Goal: Navigation & Orientation: Find specific page/section

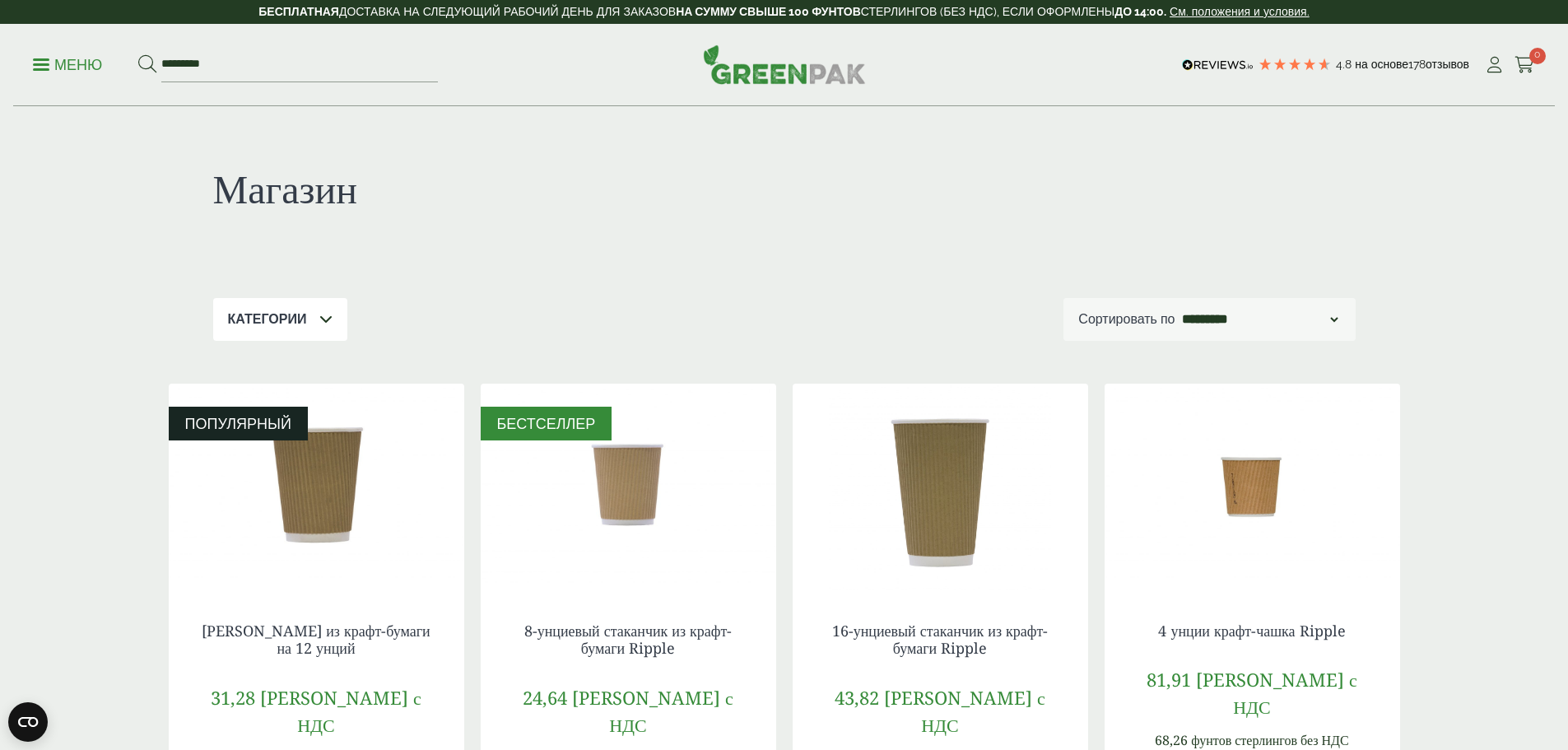
click at [67, 64] on font "Меню" at bounding box center [77, 64] width 47 height 17
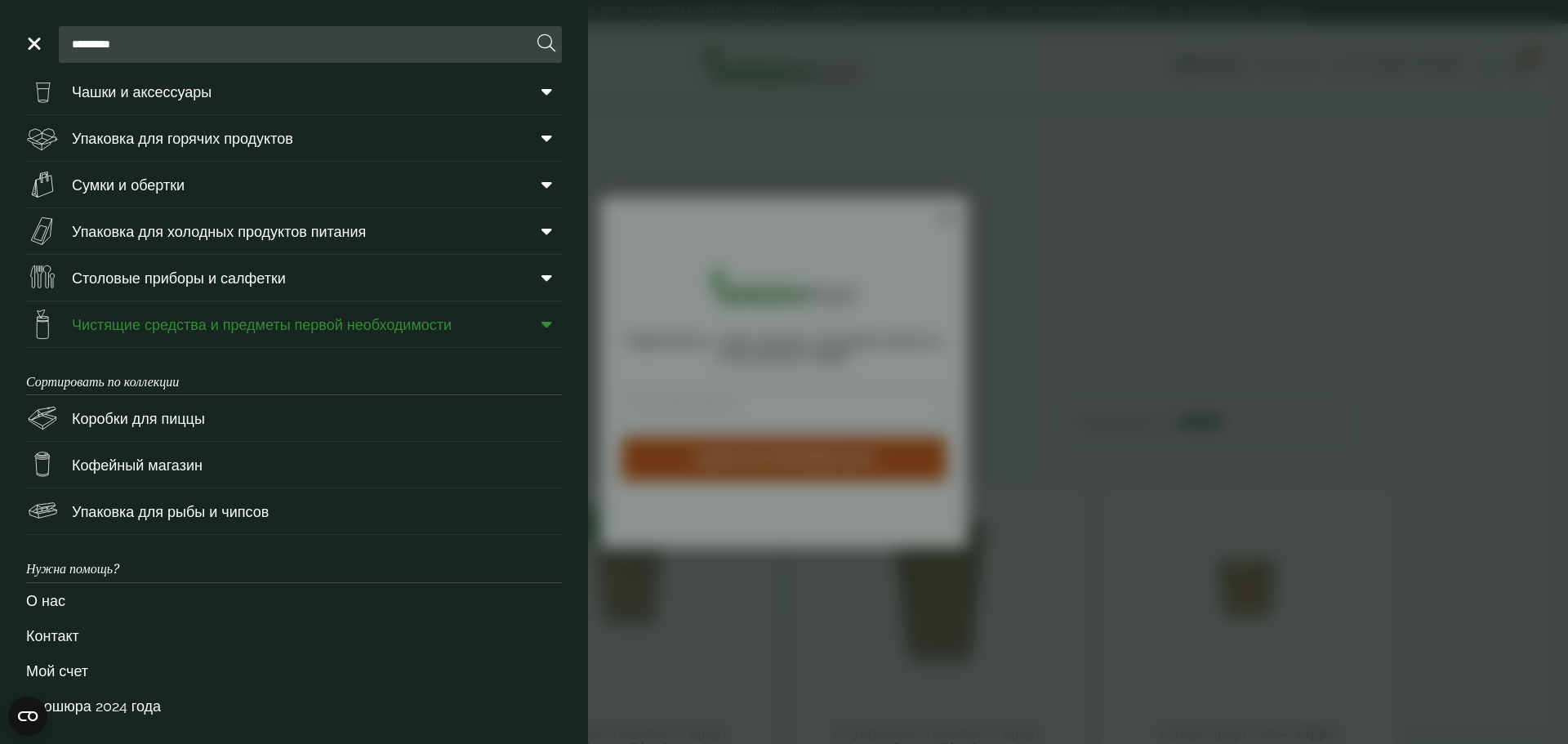
scroll to position [67, 0]
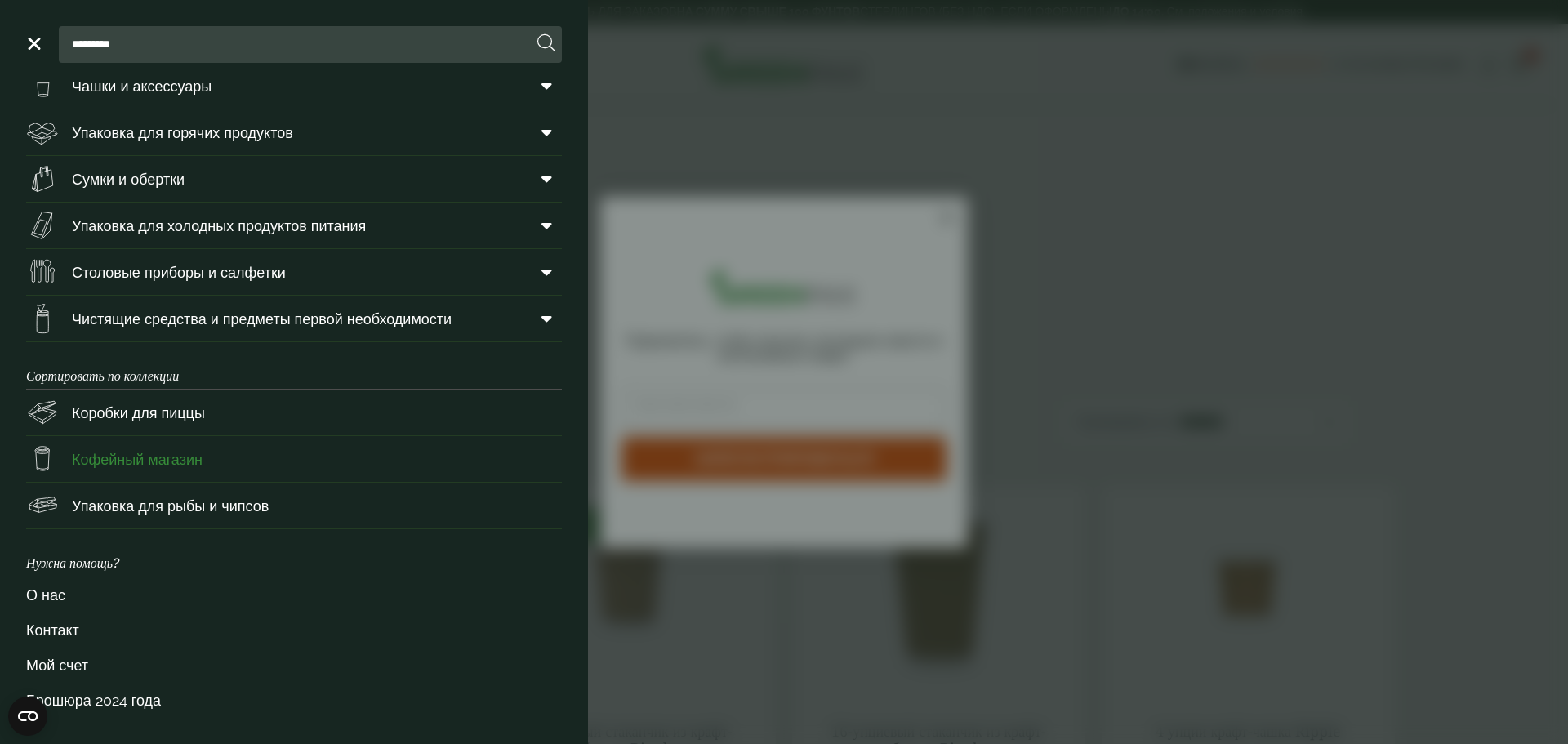
click at [144, 457] on font "Кофейный магазин" at bounding box center [137, 459] width 130 height 17
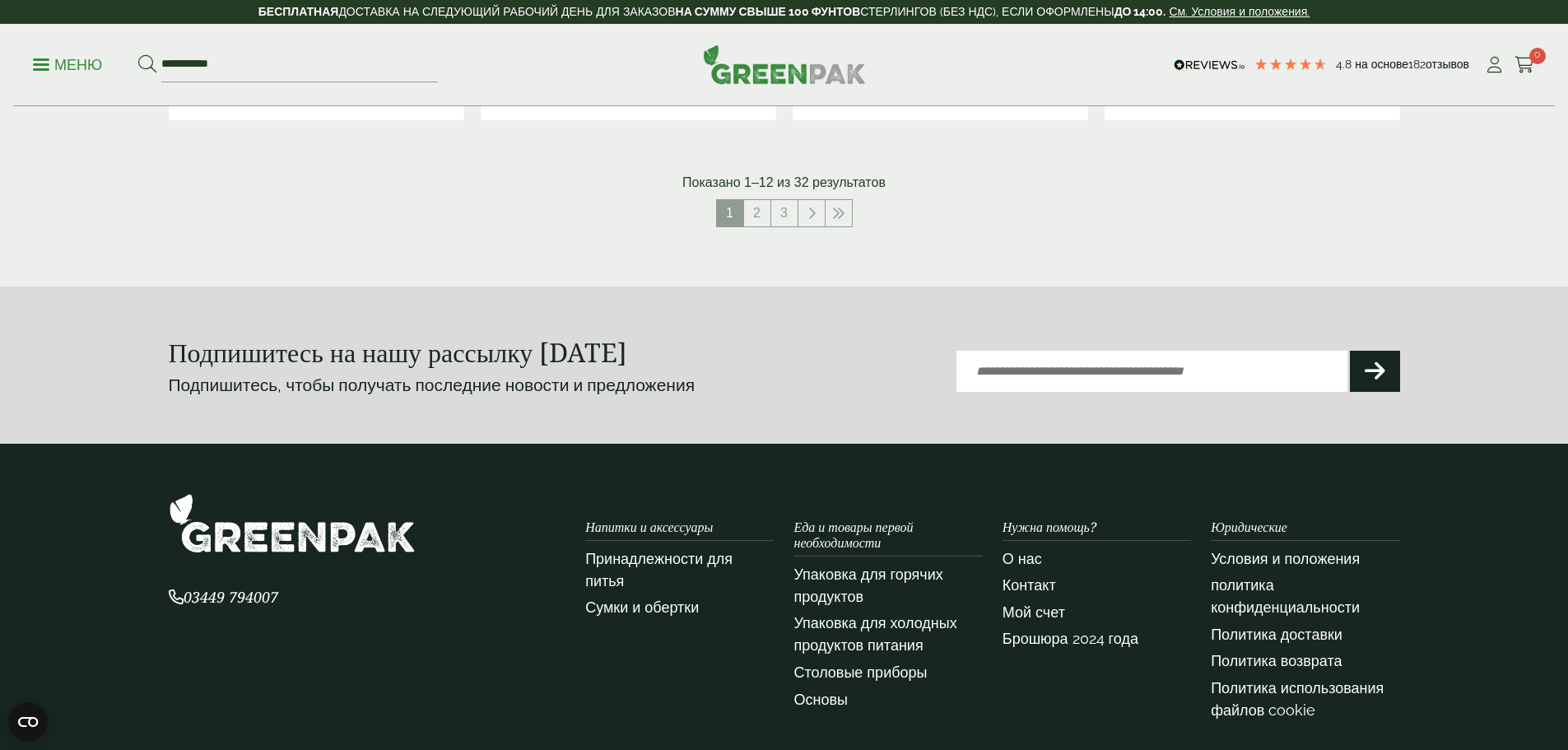
scroll to position [1729, 0]
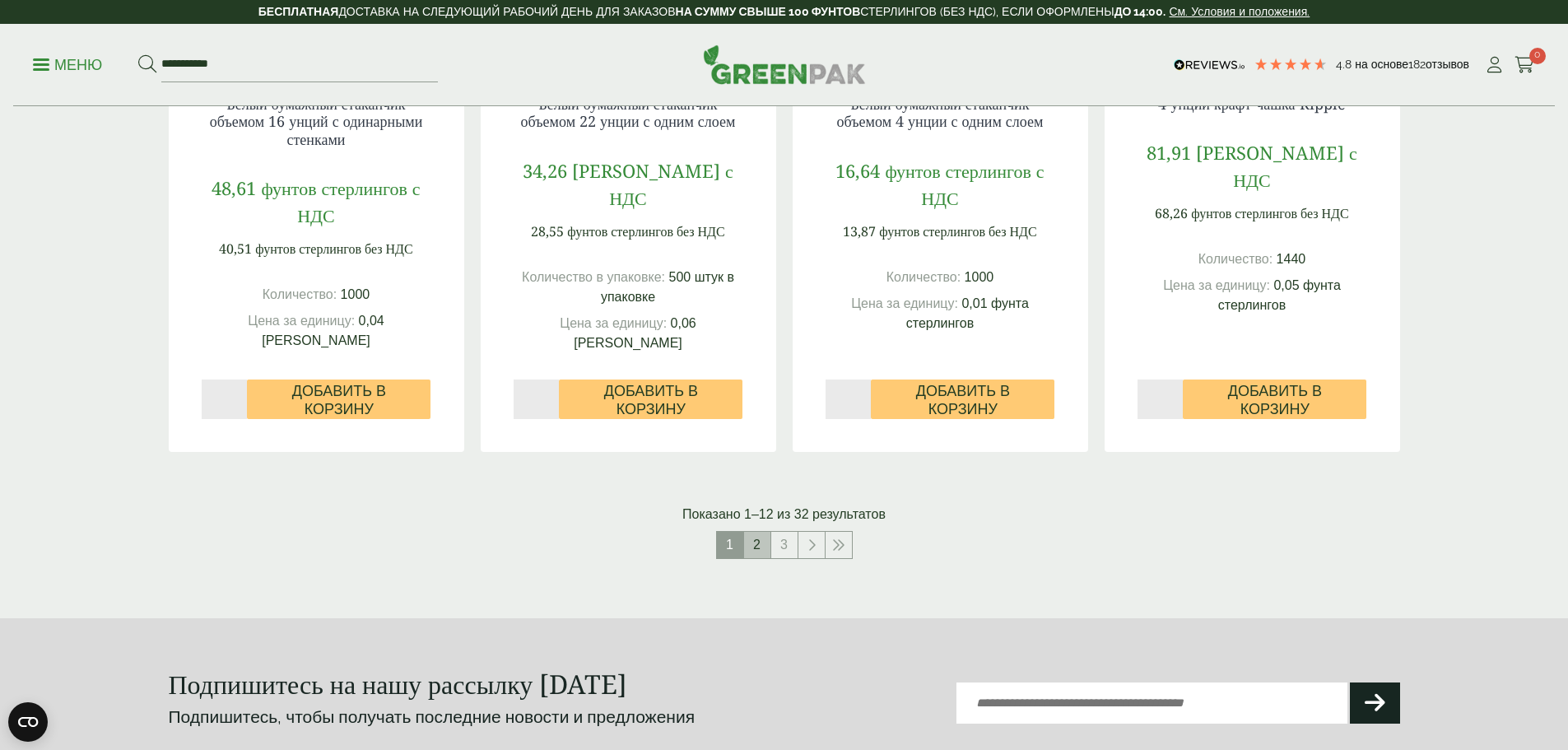
click at [751, 558] on link "2" at bounding box center [757, 545] width 27 height 27
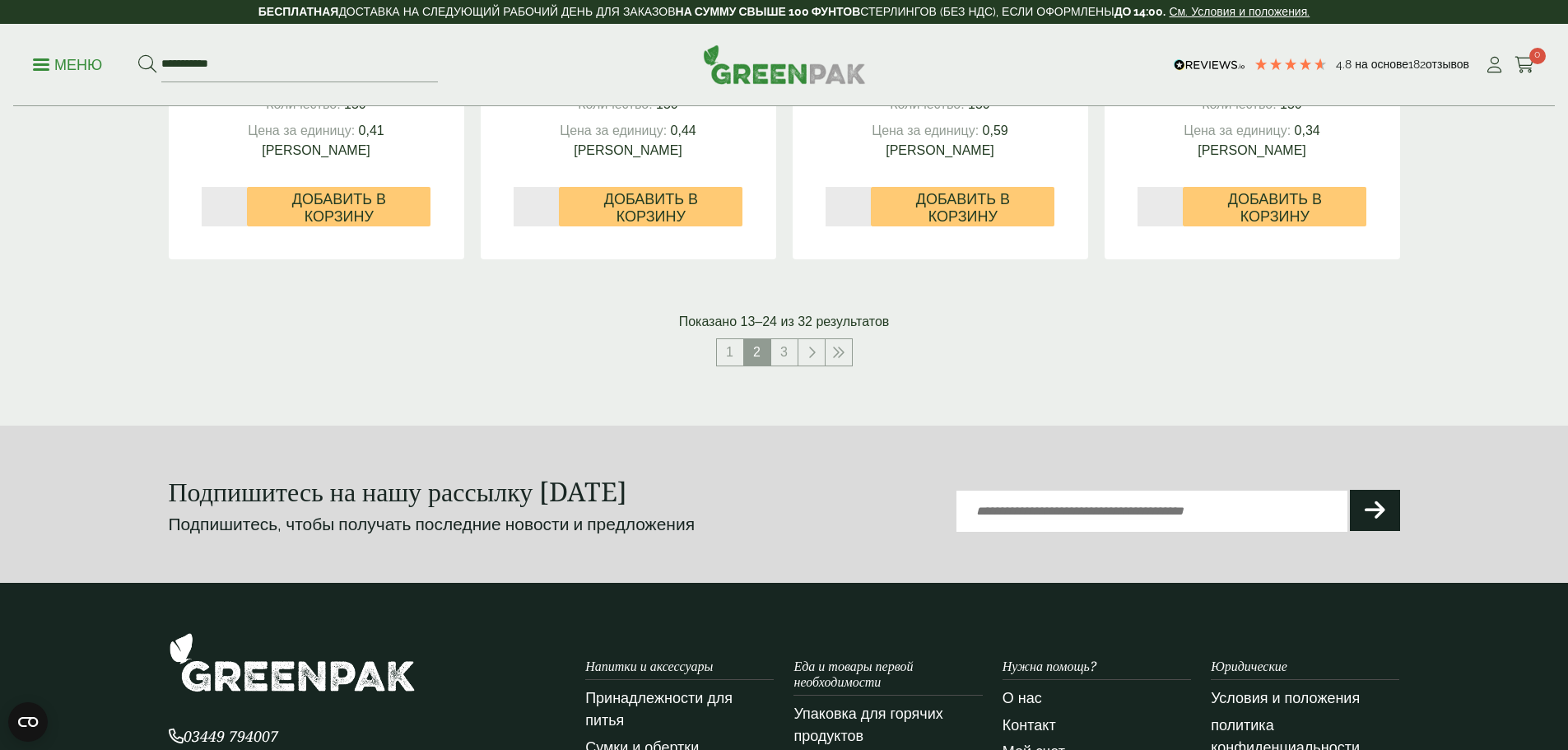
scroll to position [1893, 0]
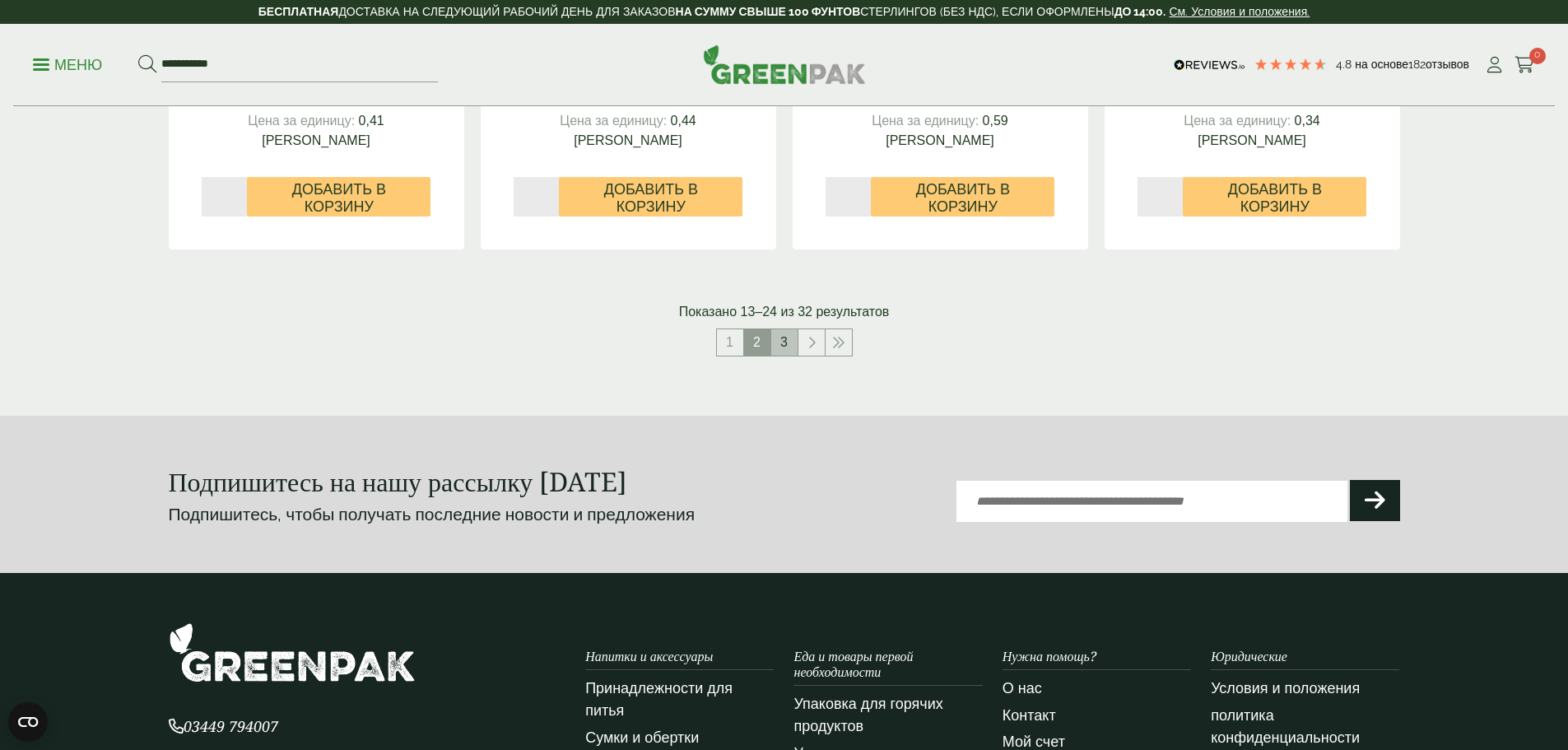
click at [787, 356] on link "3" at bounding box center [785, 343] width 27 height 27
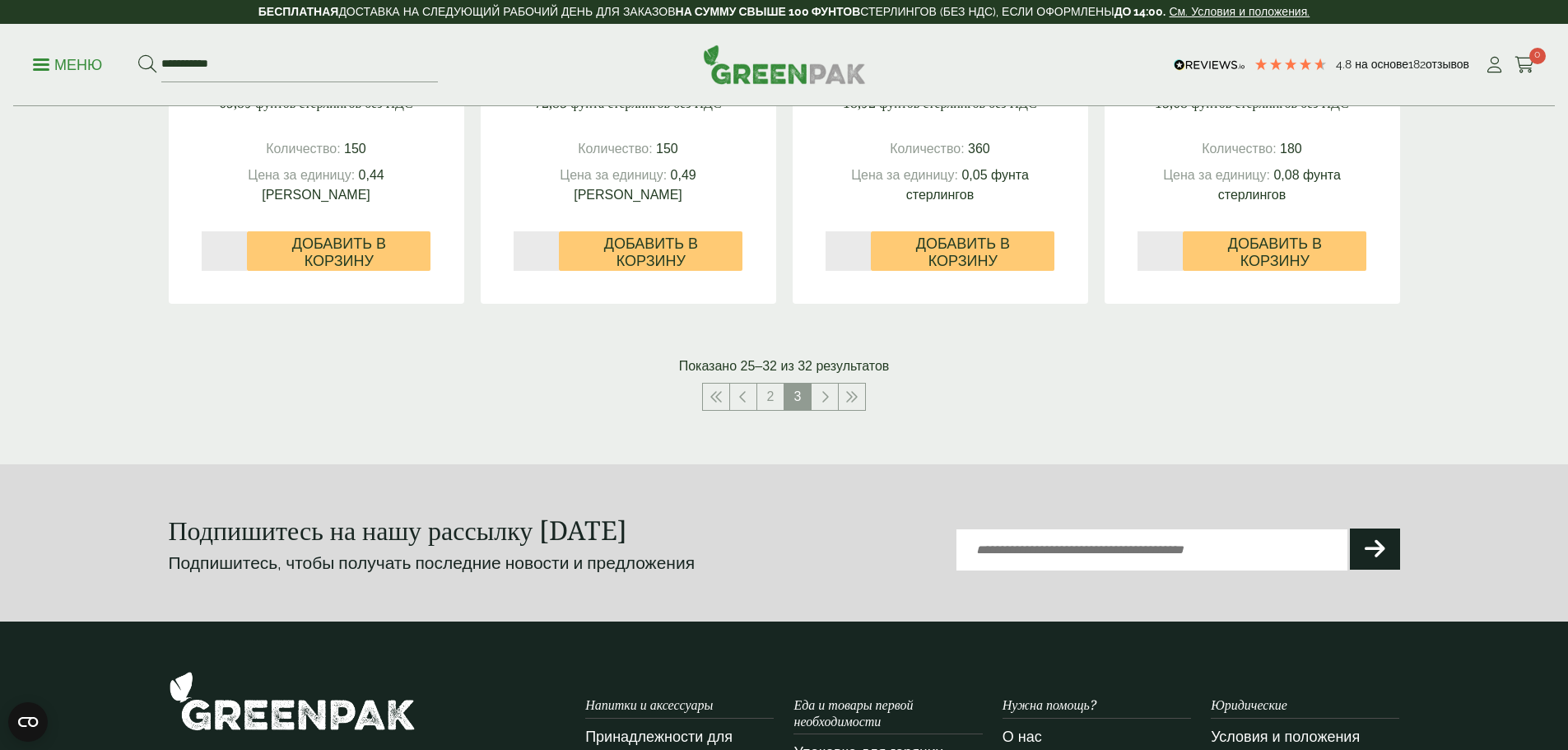
scroll to position [1235, 0]
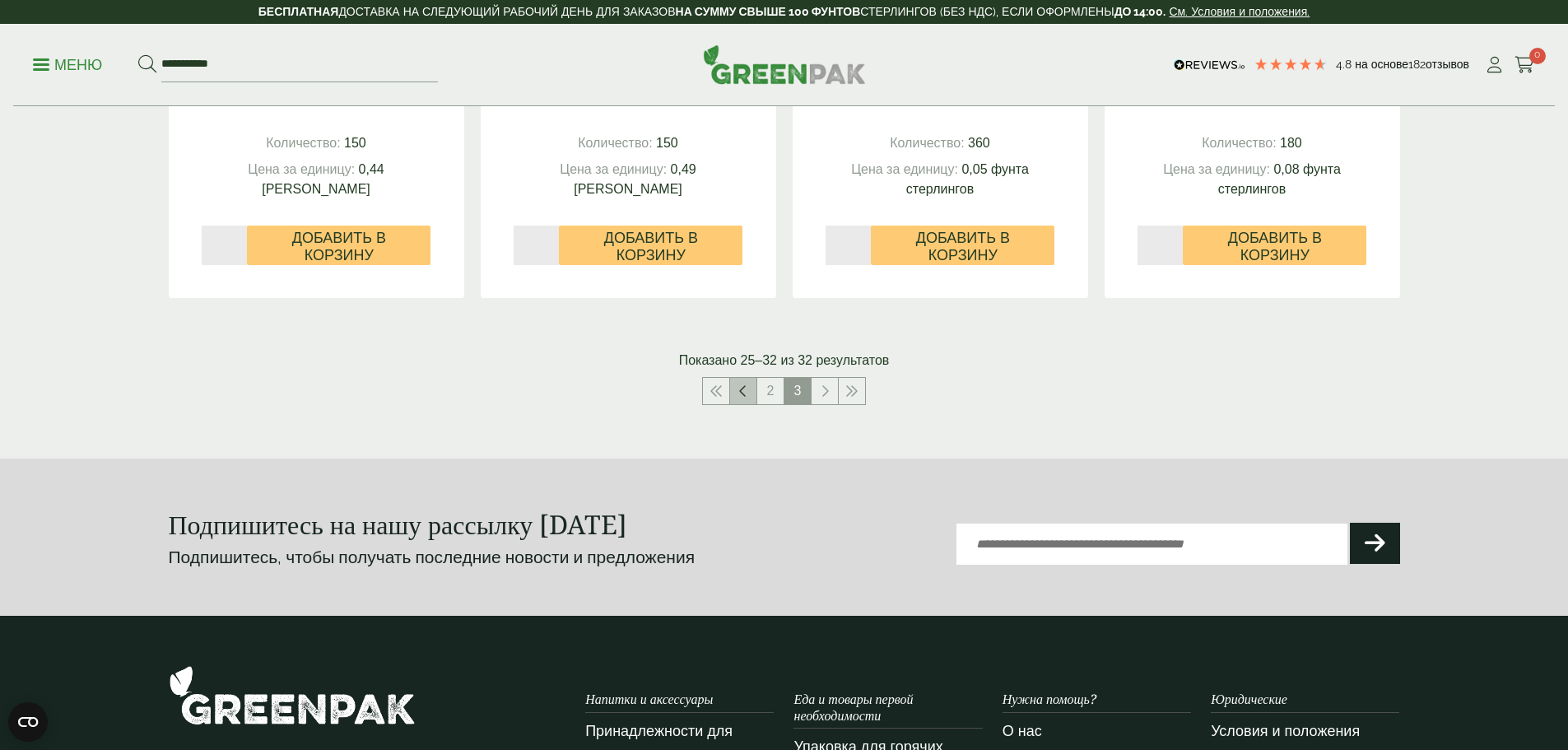
click at [746, 397] on icon at bounding box center [743, 391] width 8 height 13
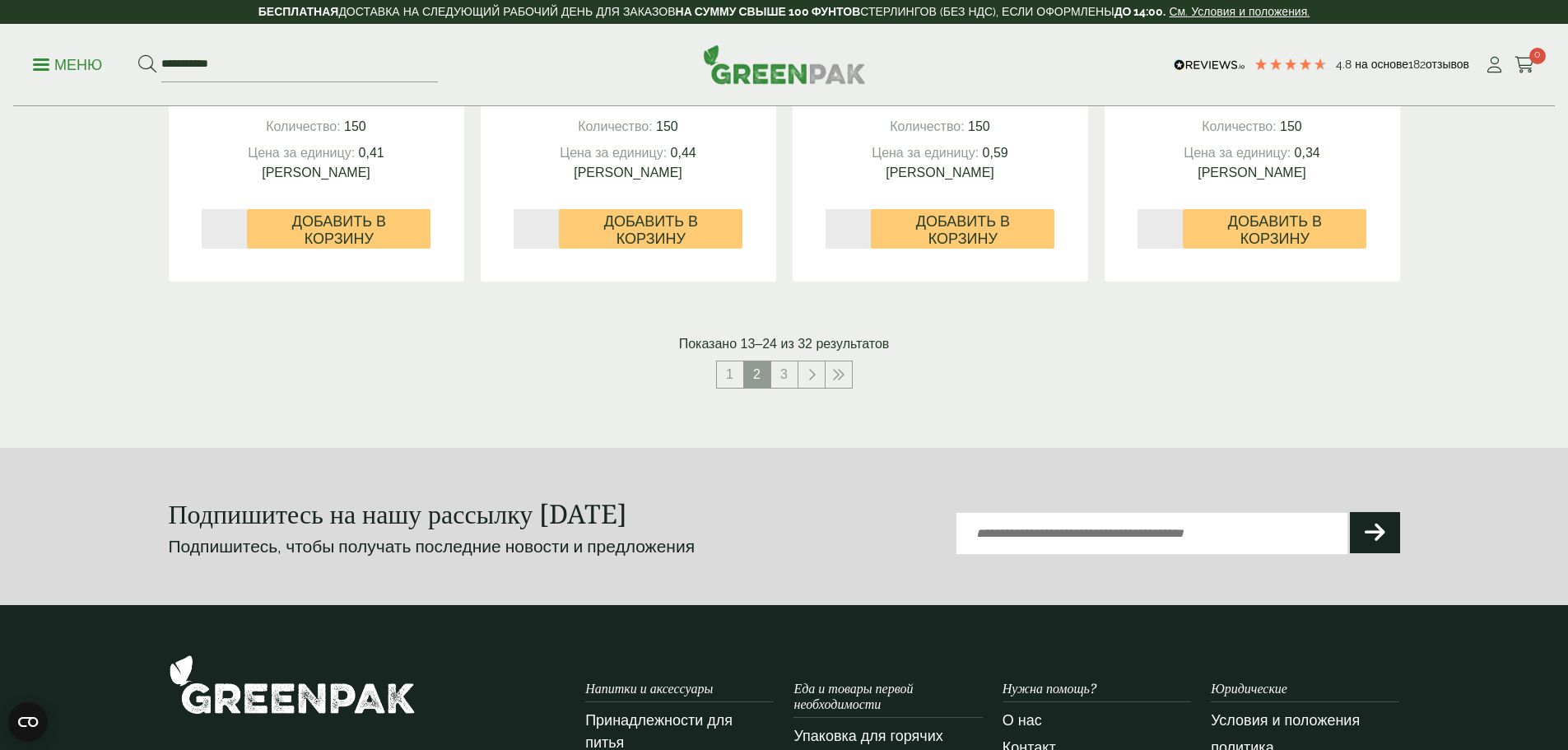
scroll to position [1893, 0]
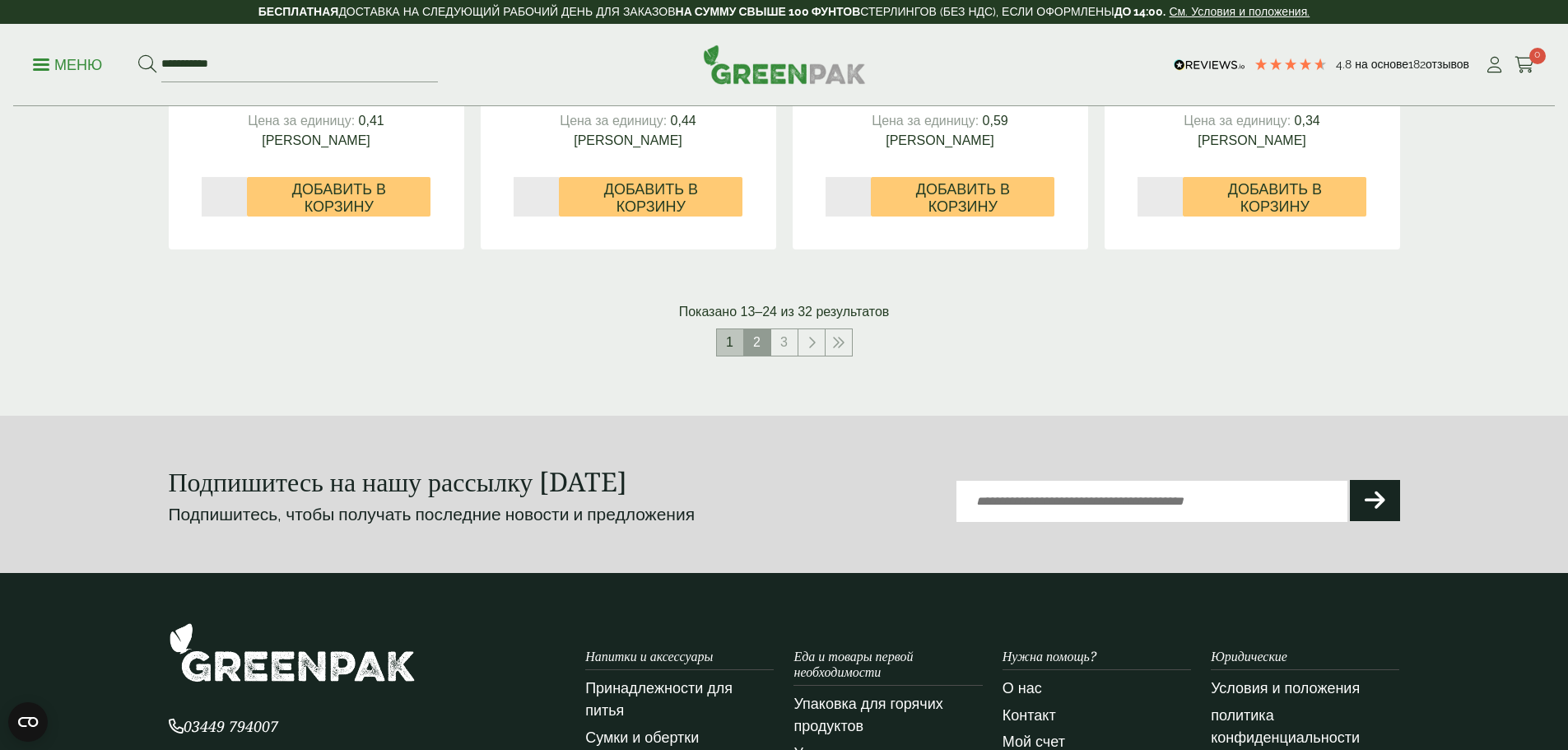
click at [729, 349] on font "1" at bounding box center [729, 342] width 7 height 14
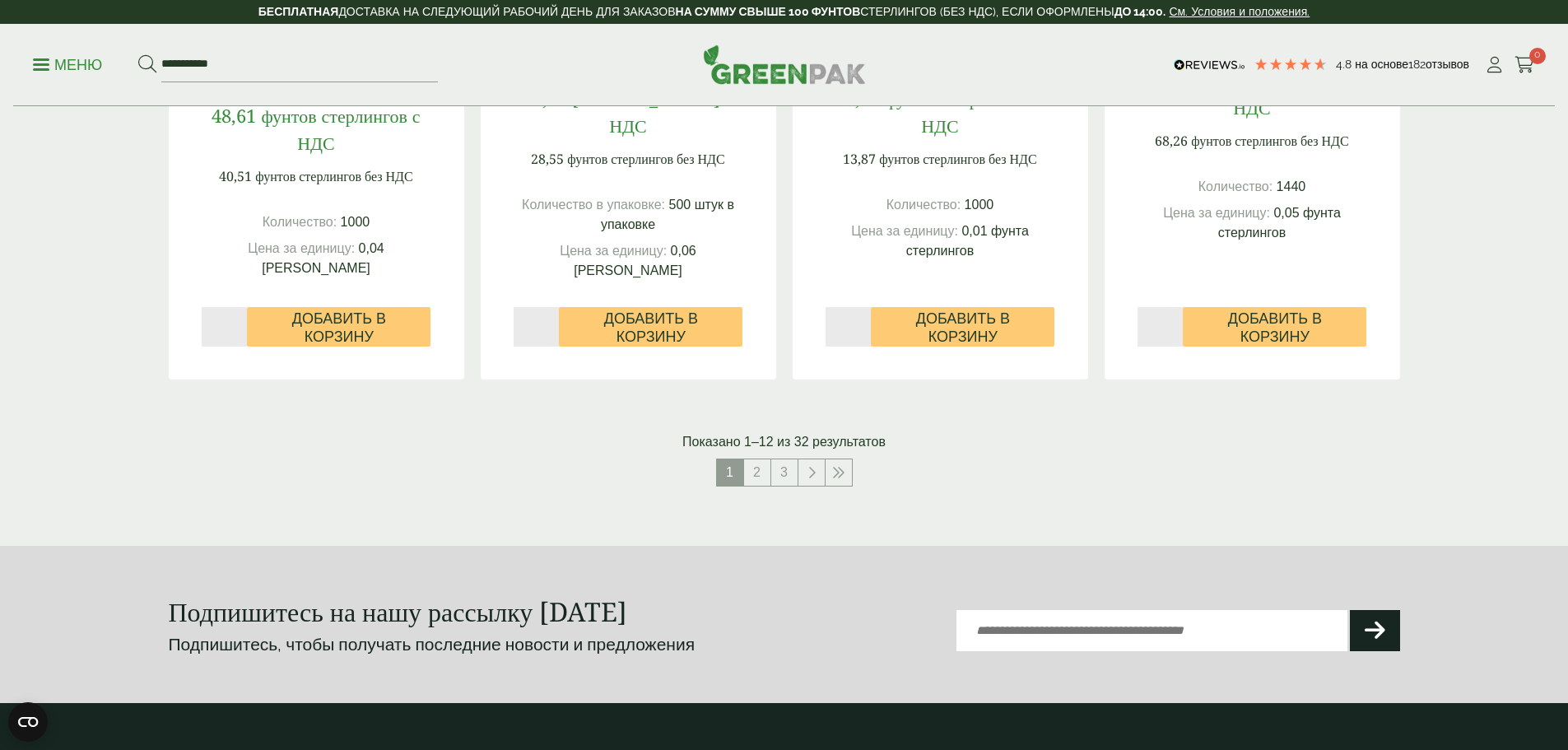
scroll to position [1811, 0]
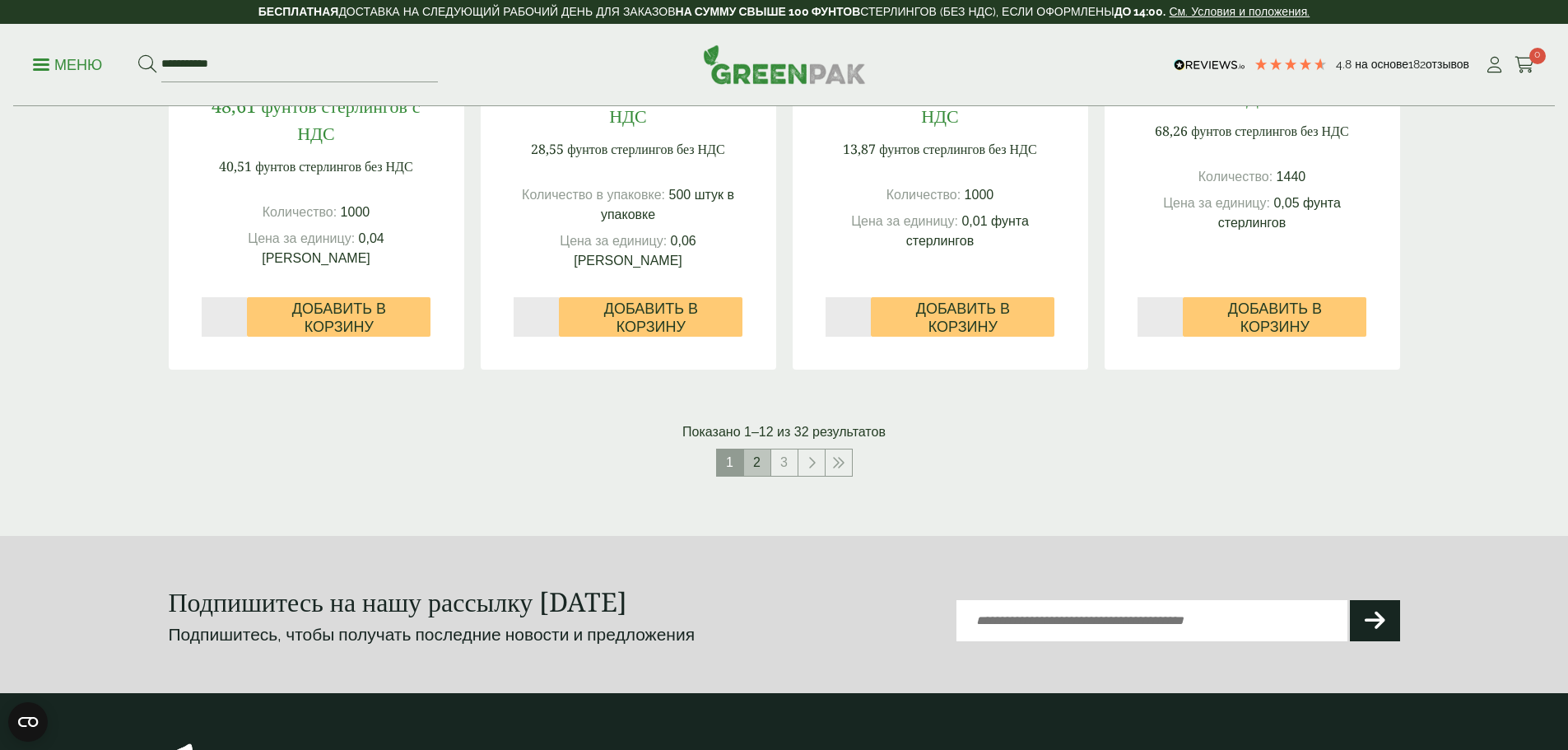
click at [760, 469] on font "2" at bounding box center [757, 462] width 7 height 14
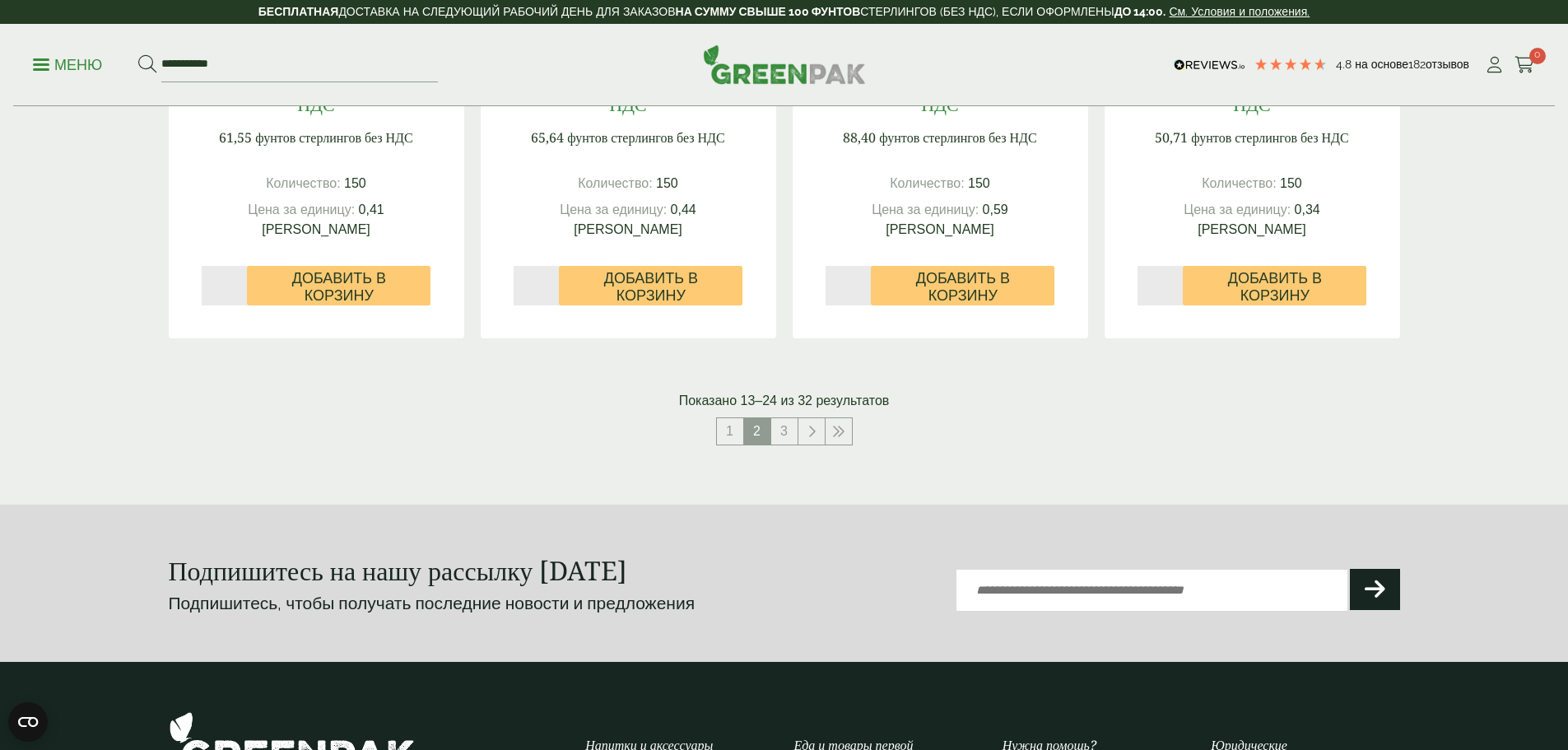
scroll to position [1811, 0]
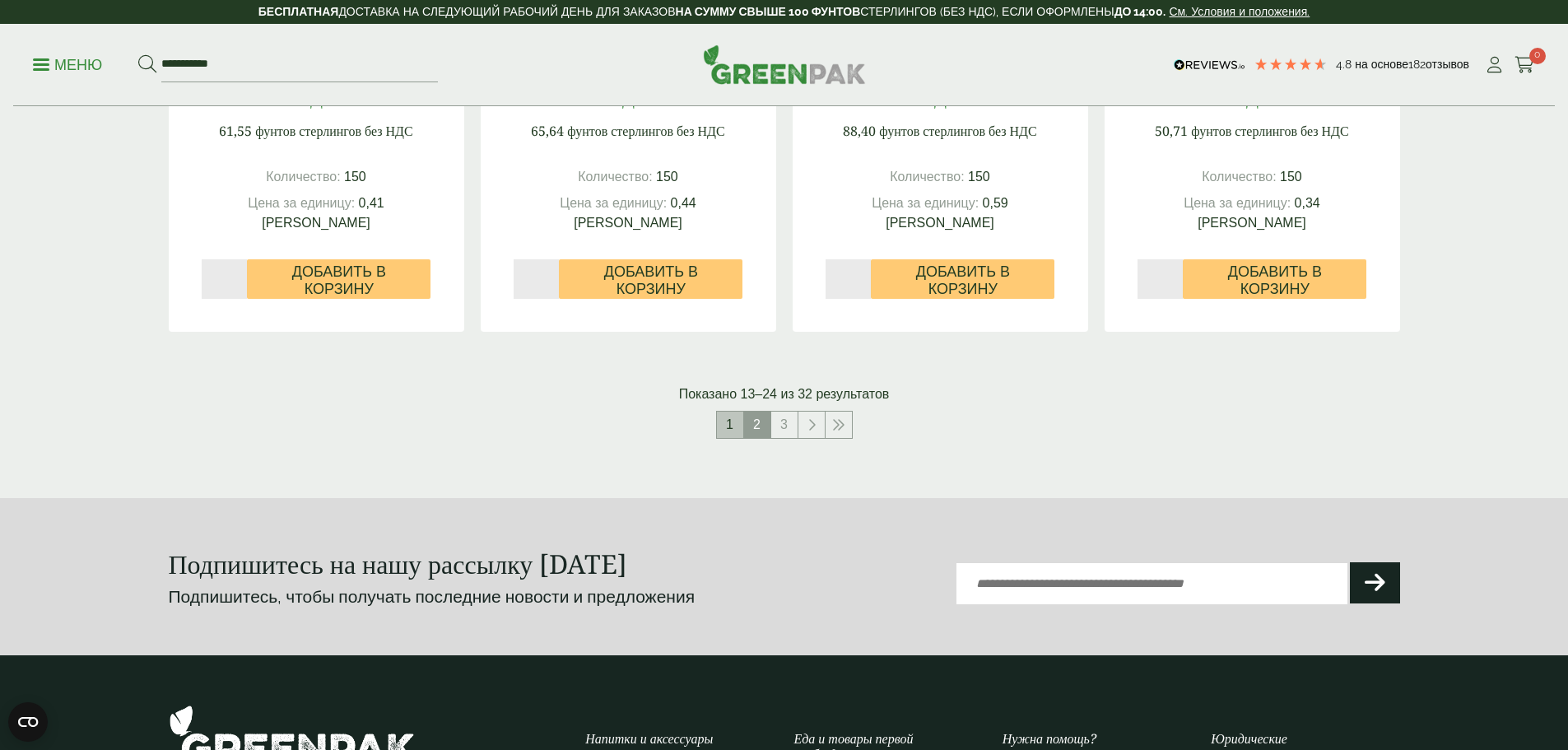
click at [727, 432] on font "1" at bounding box center [729, 424] width 7 height 14
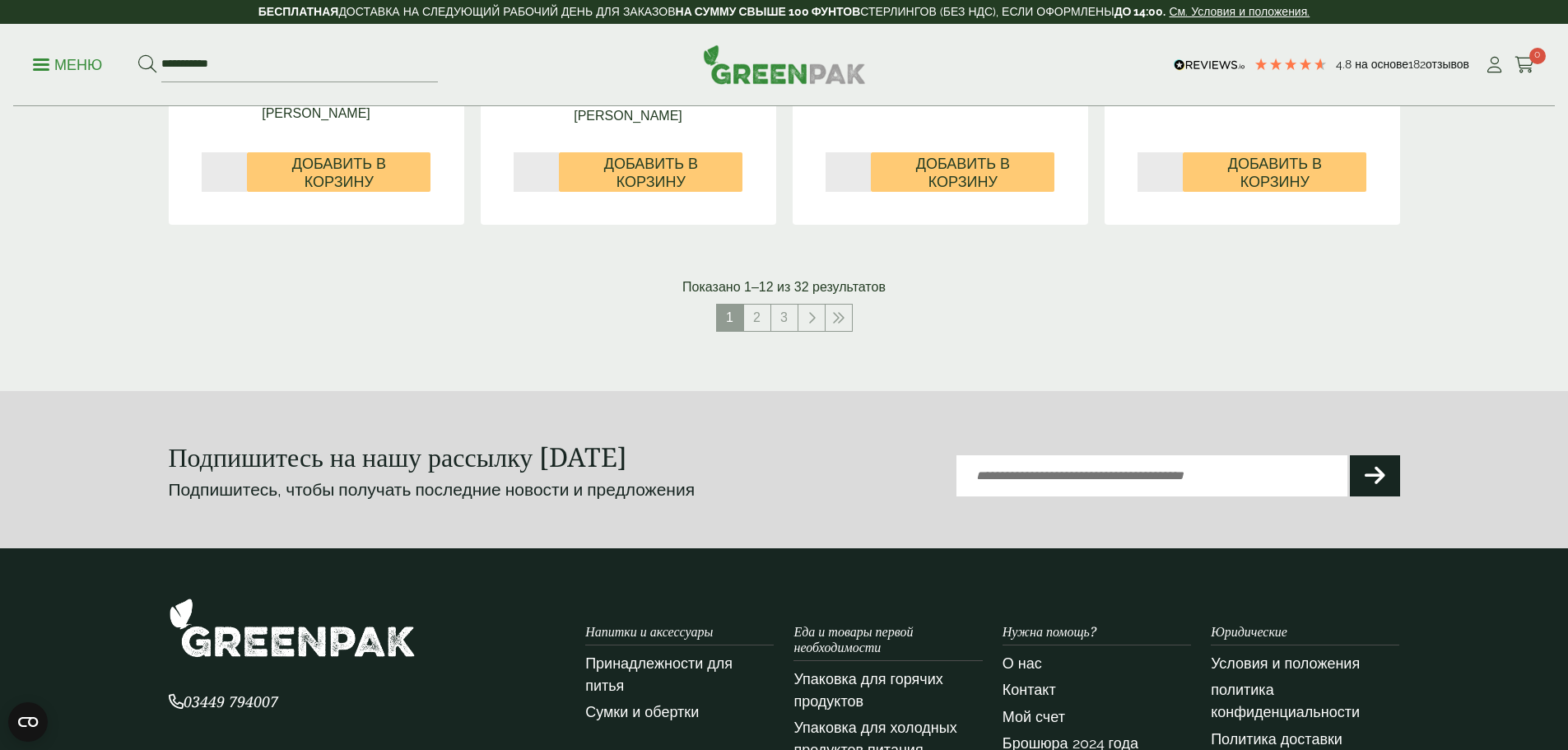
scroll to position [1976, 0]
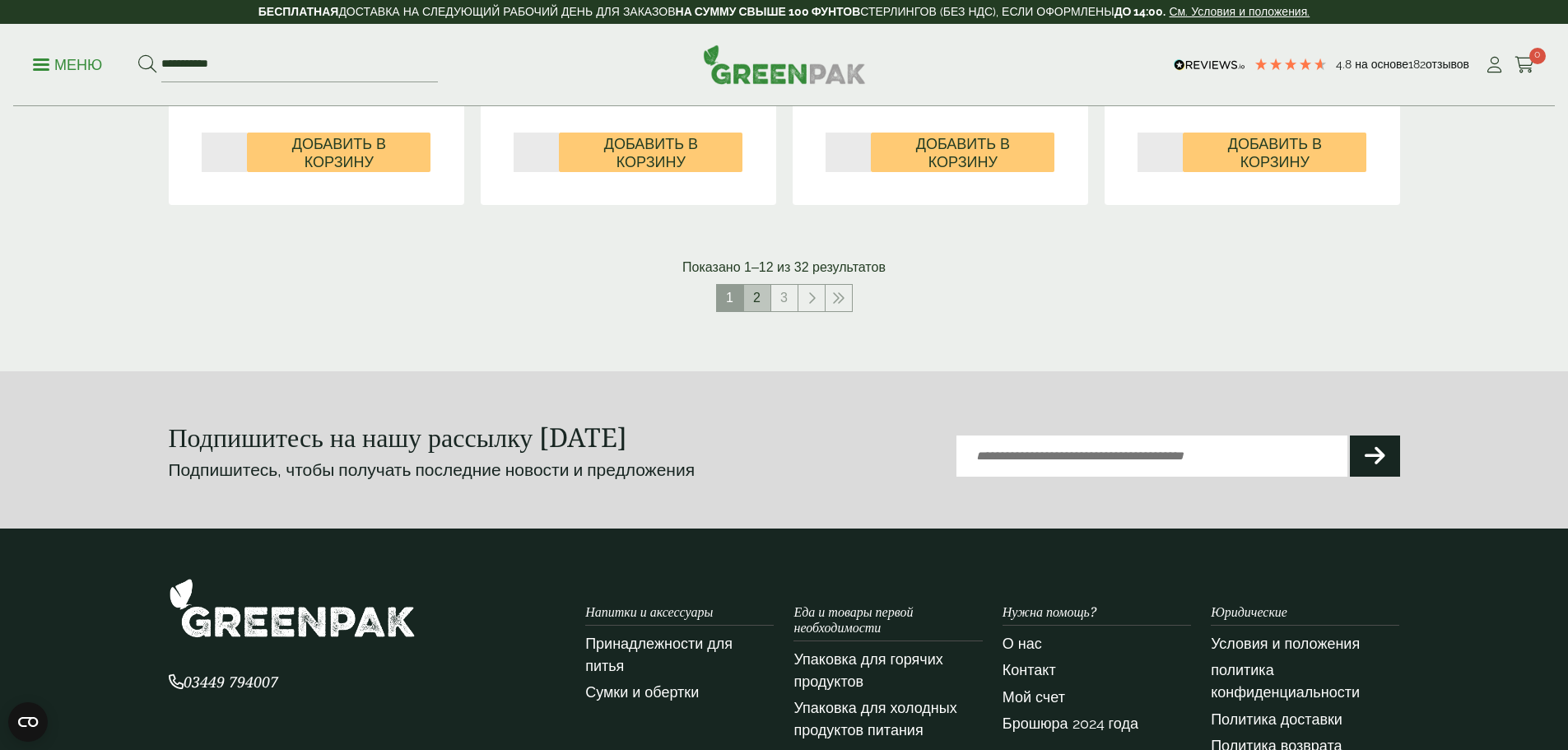
click at [752, 311] on link "2" at bounding box center [757, 299] width 27 height 27
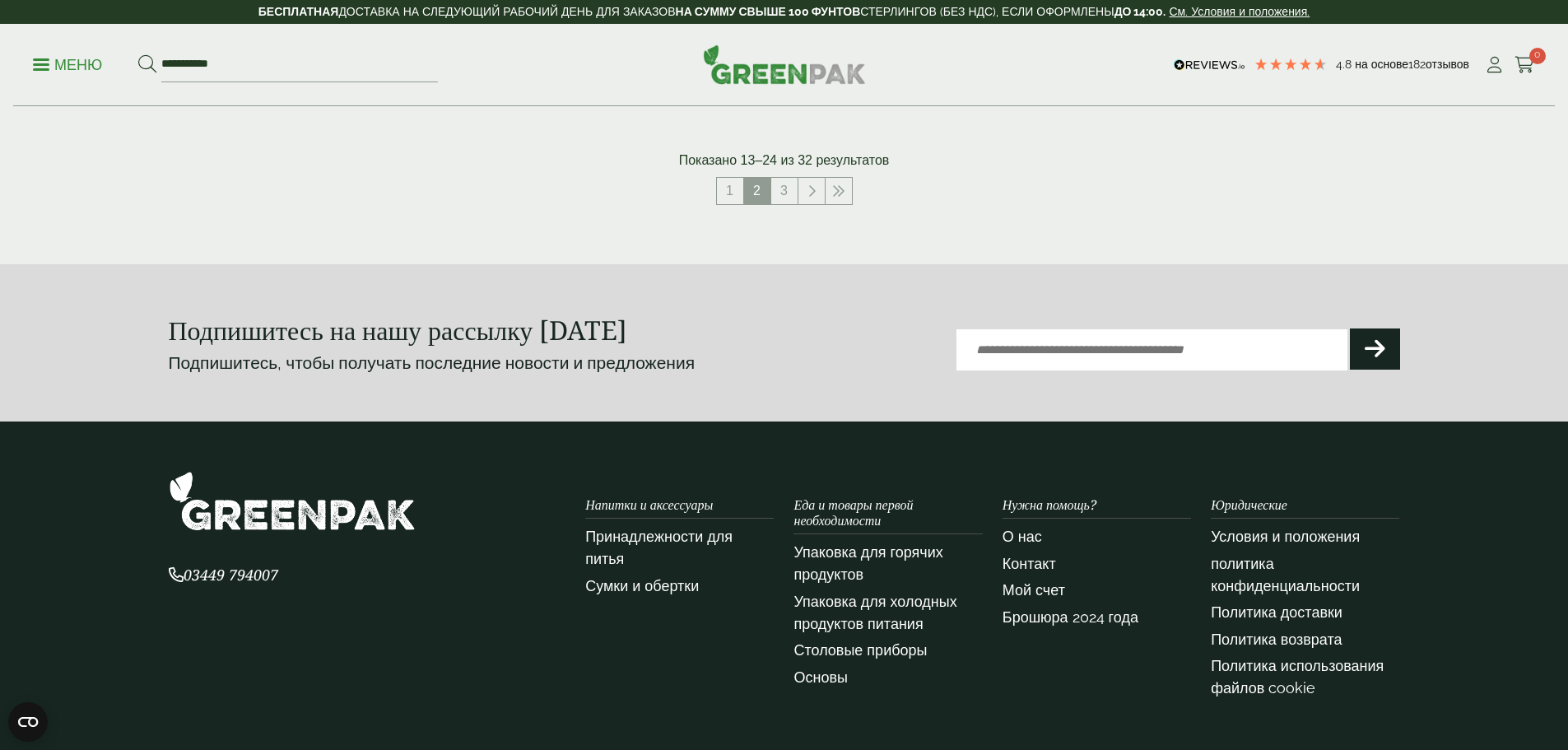
scroll to position [2058, 0]
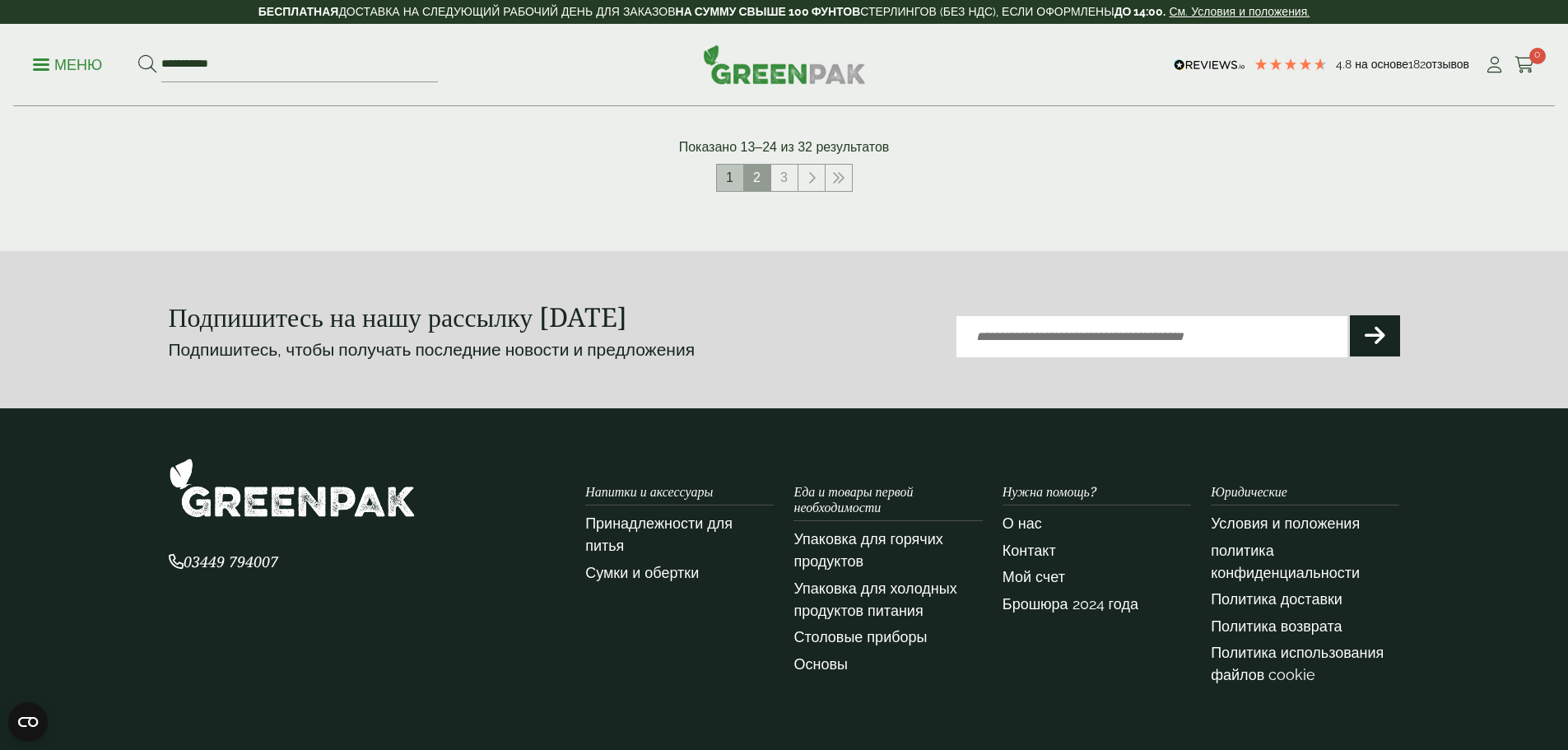
click at [729, 185] on font "1" at bounding box center [729, 177] width 7 height 14
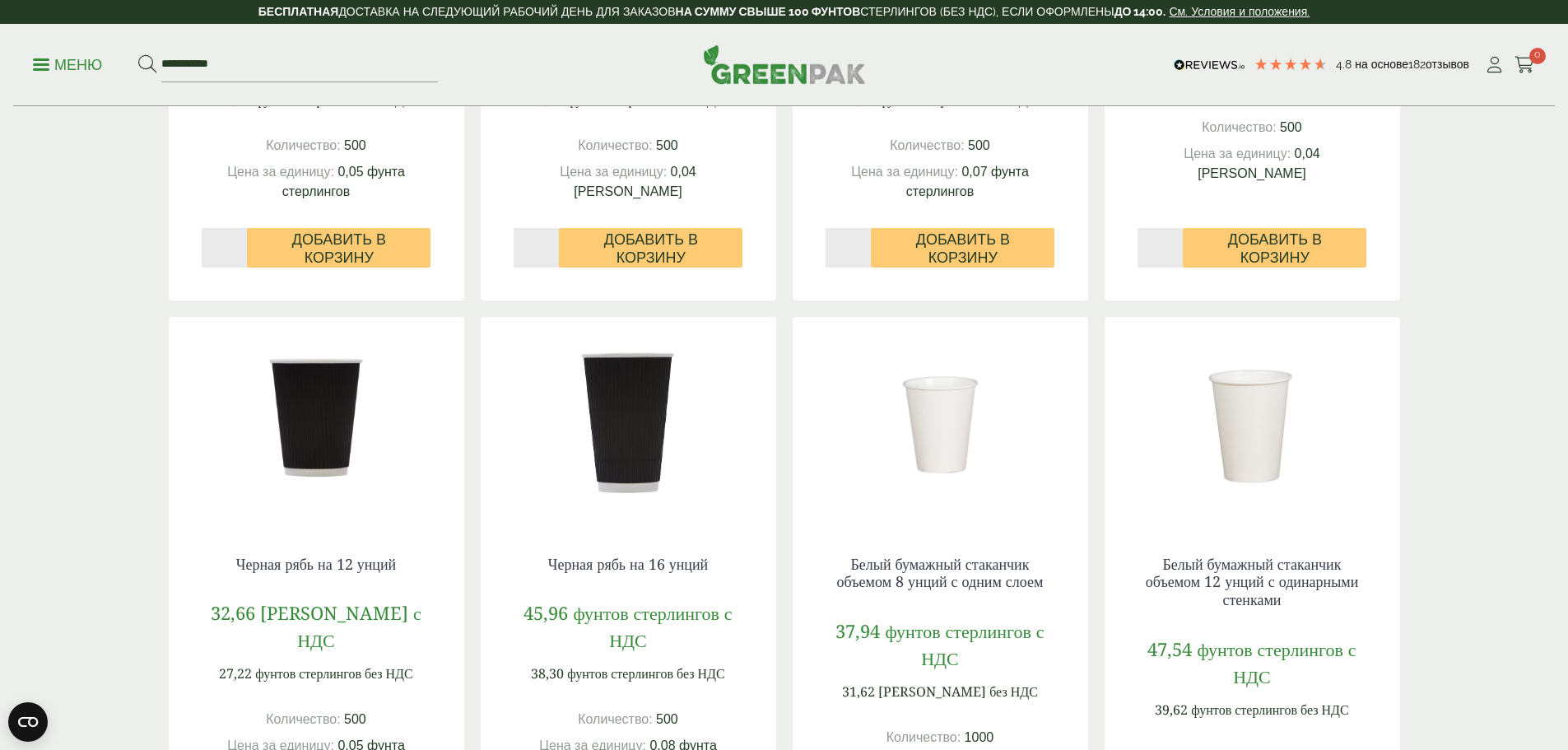
scroll to position [247, 0]
